Goal: Find specific page/section: Find specific page/section

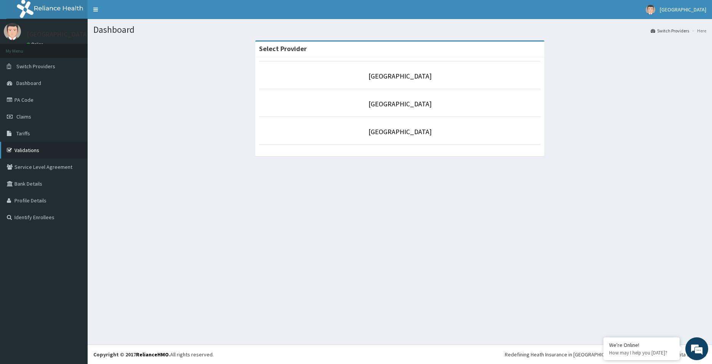
click at [26, 147] on link "Validations" at bounding box center [44, 150] width 88 height 17
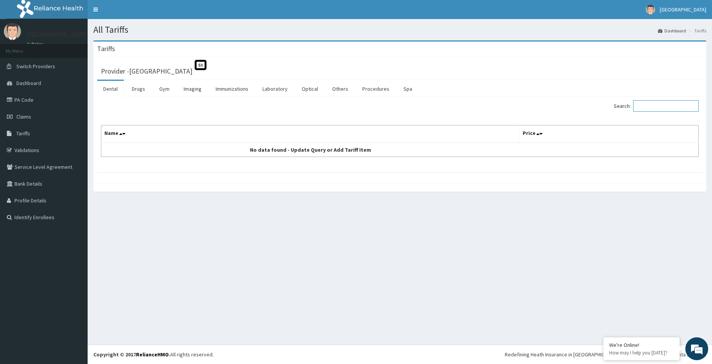
click at [649, 106] on input "Search:" at bounding box center [666, 105] width 66 height 11
click at [373, 90] on link "Procedures" at bounding box center [375, 89] width 39 height 16
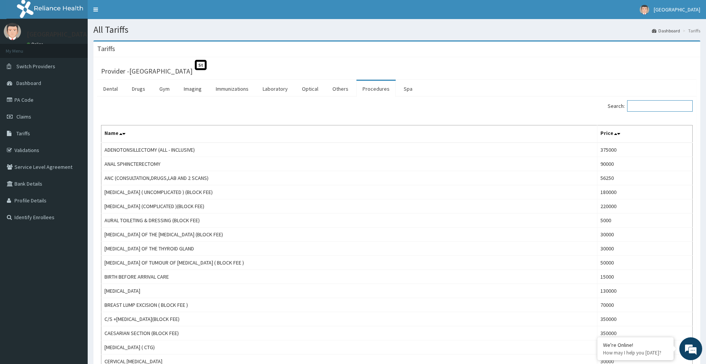
click at [649, 103] on input "Search:" at bounding box center [660, 105] width 66 height 11
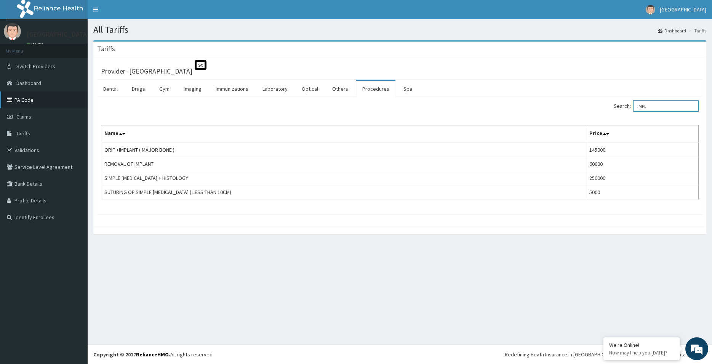
type input "IMPL"
click at [26, 101] on link "PA Code" at bounding box center [44, 99] width 88 height 17
